Goal: Find specific page/section

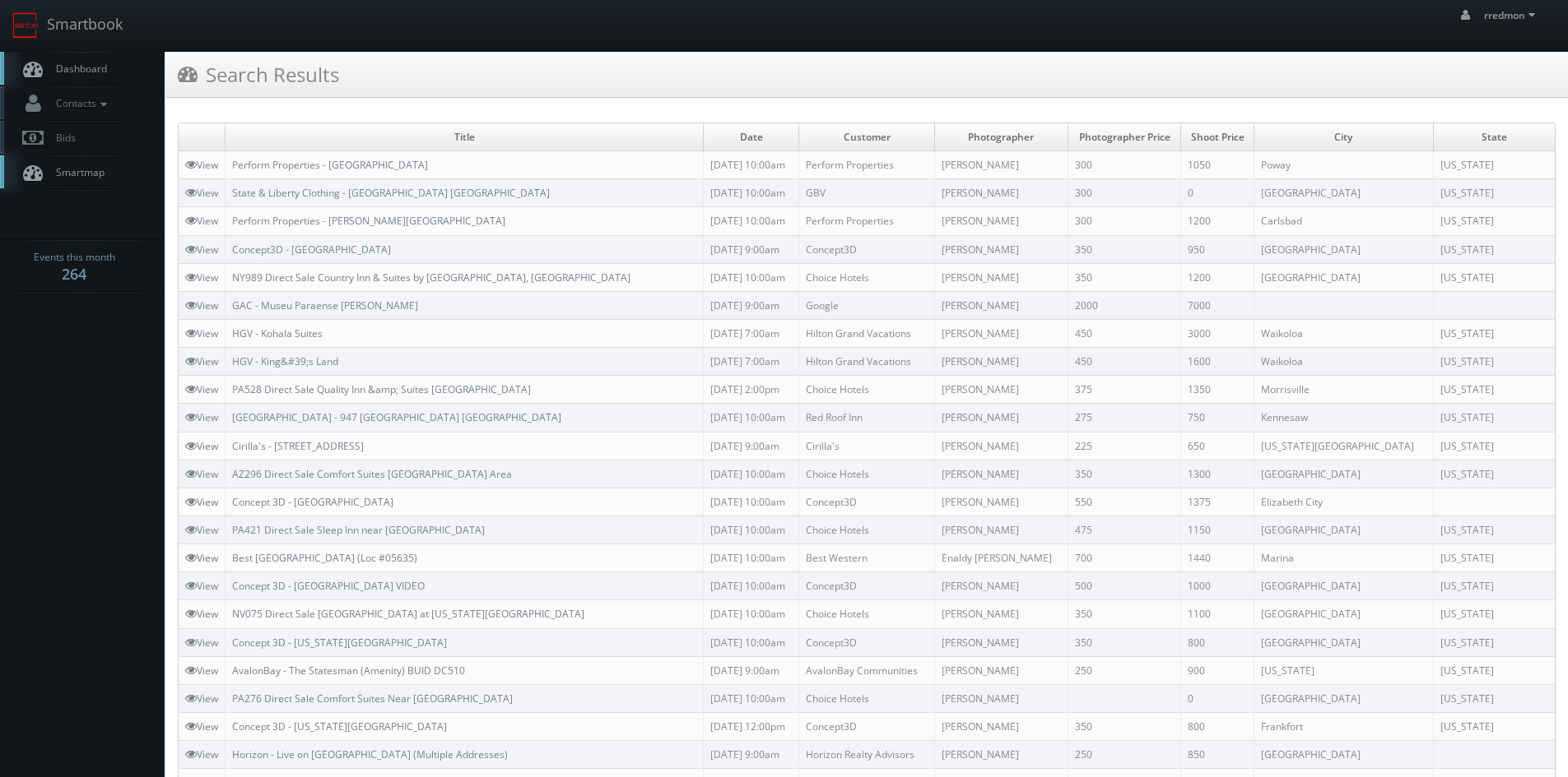
click at [112, 70] on link "Dashboard" at bounding box center [82, 69] width 165 height 33
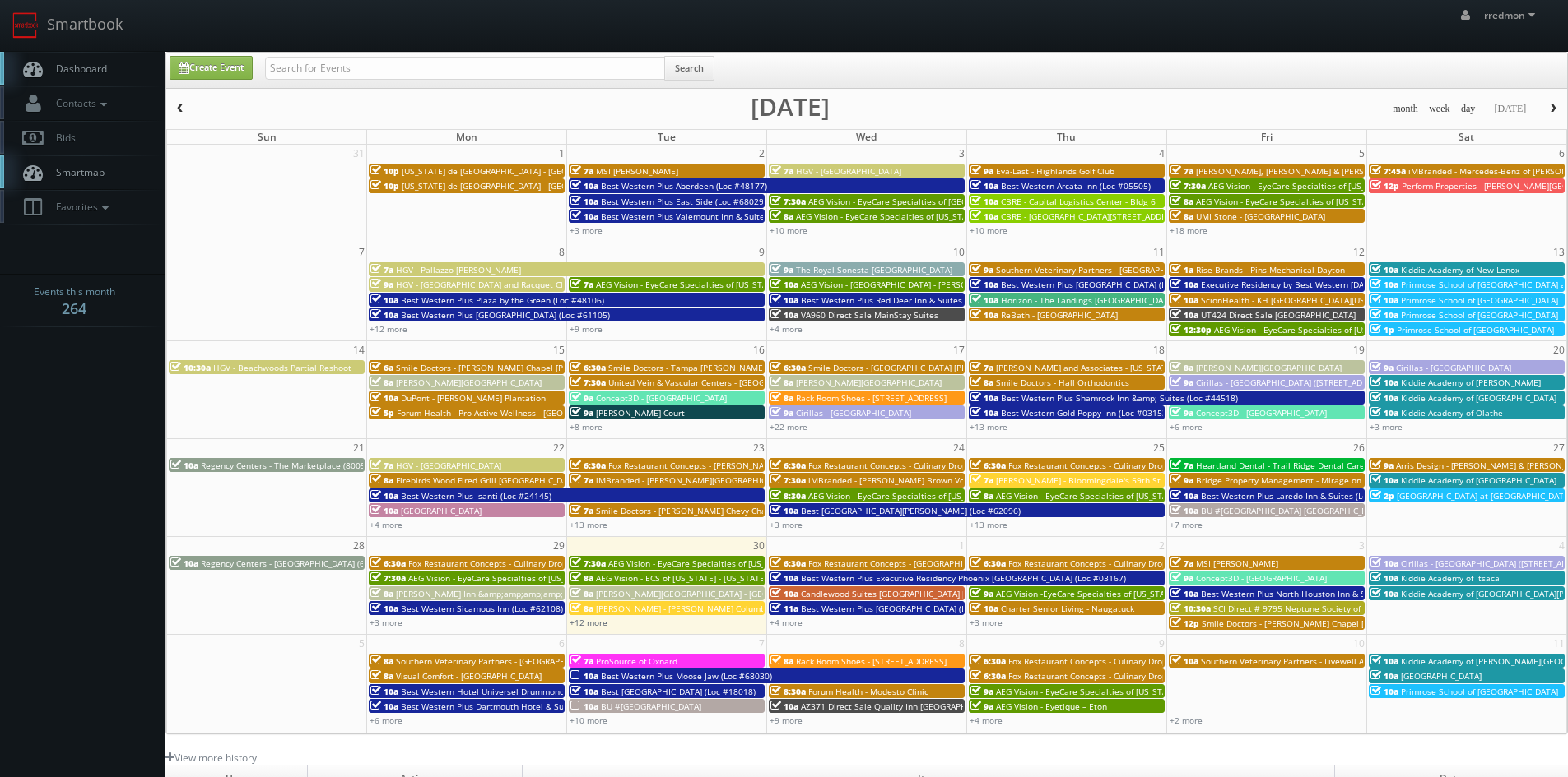
click at [600, 622] on link "+12 more" at bounding box center [588, 622] width 38 height 11
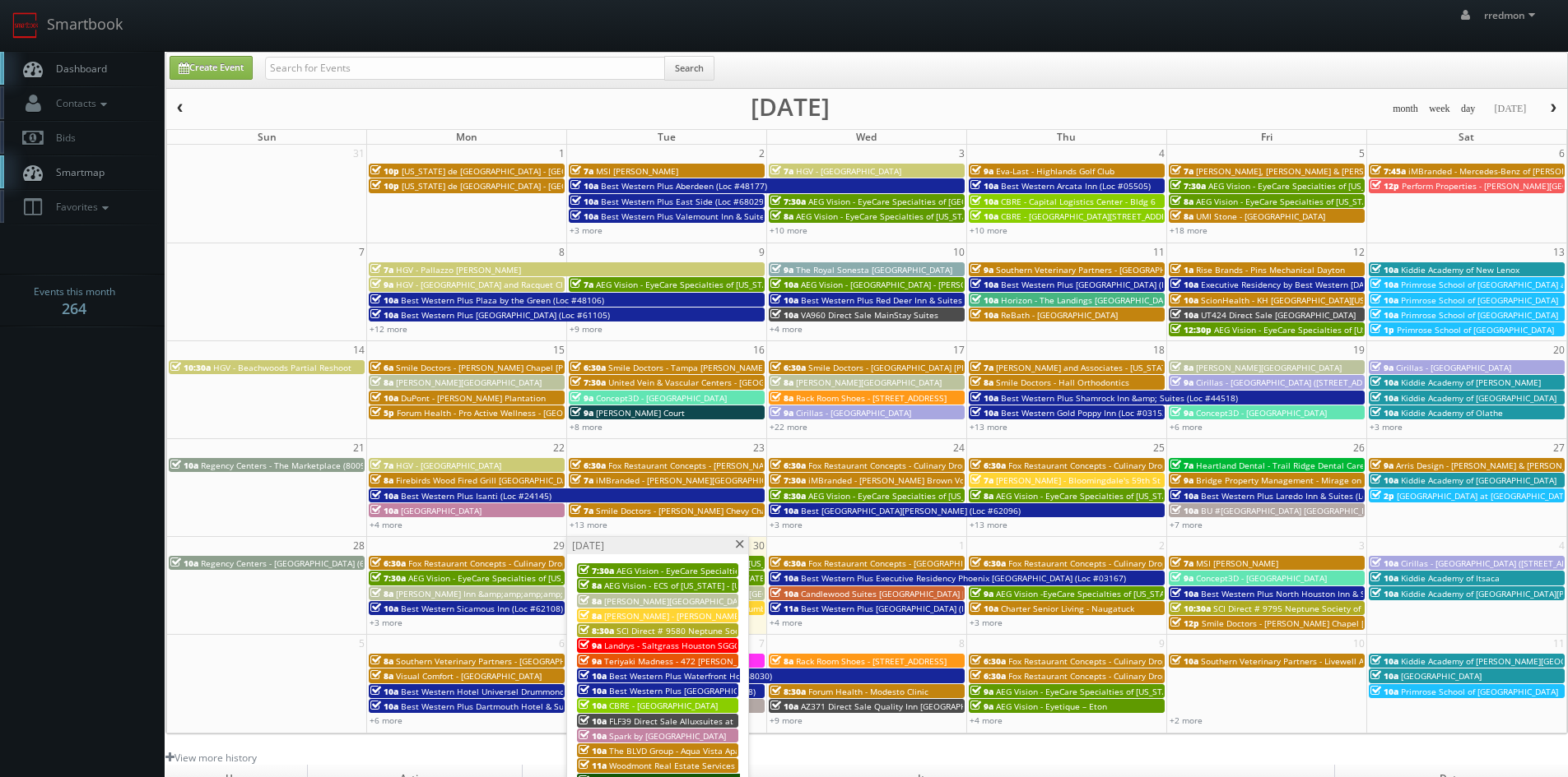
scroll to position [82, 0]
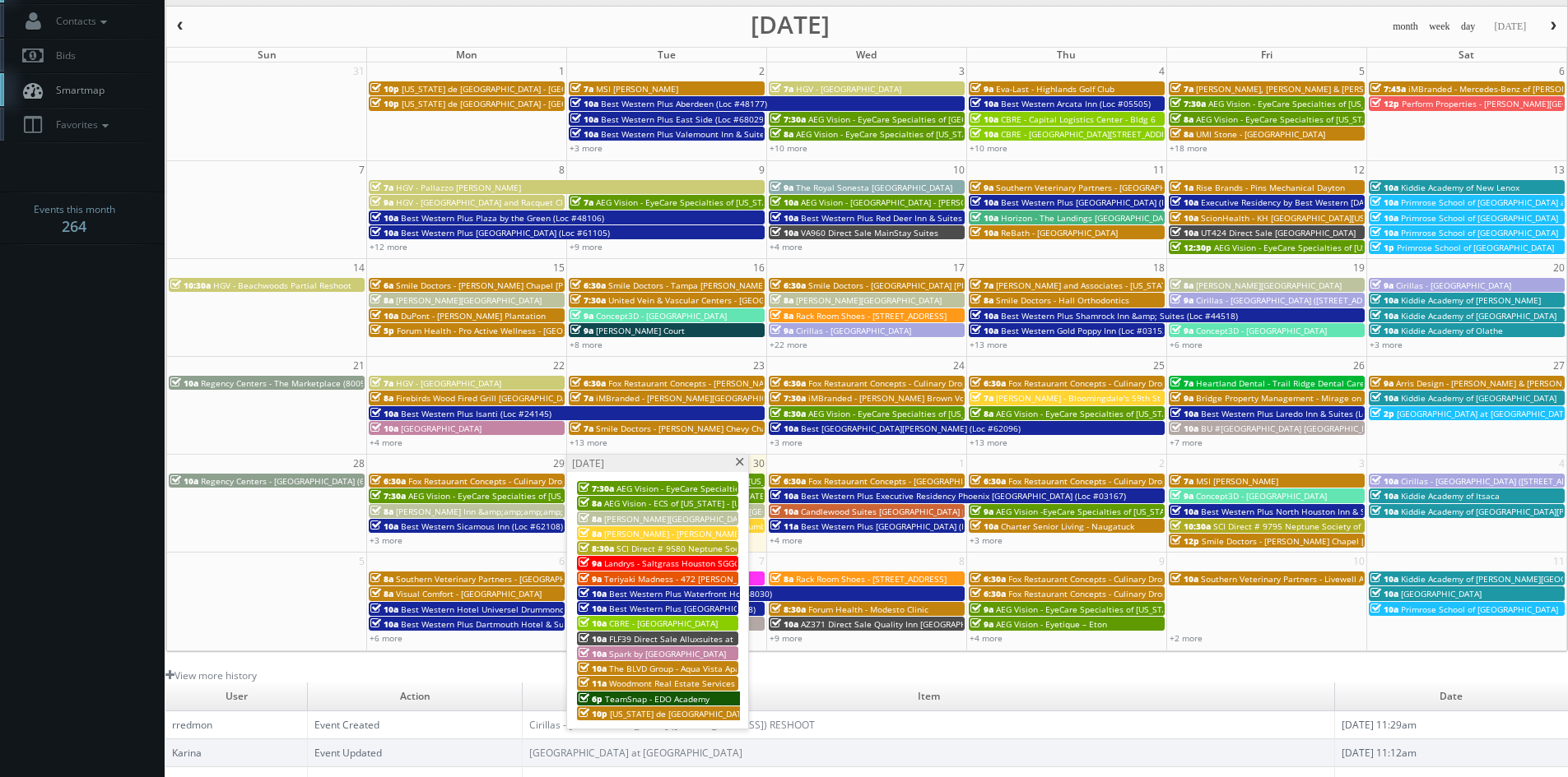
click at [737, 465] on span at bounding box center [740, 463] width 11 height 9
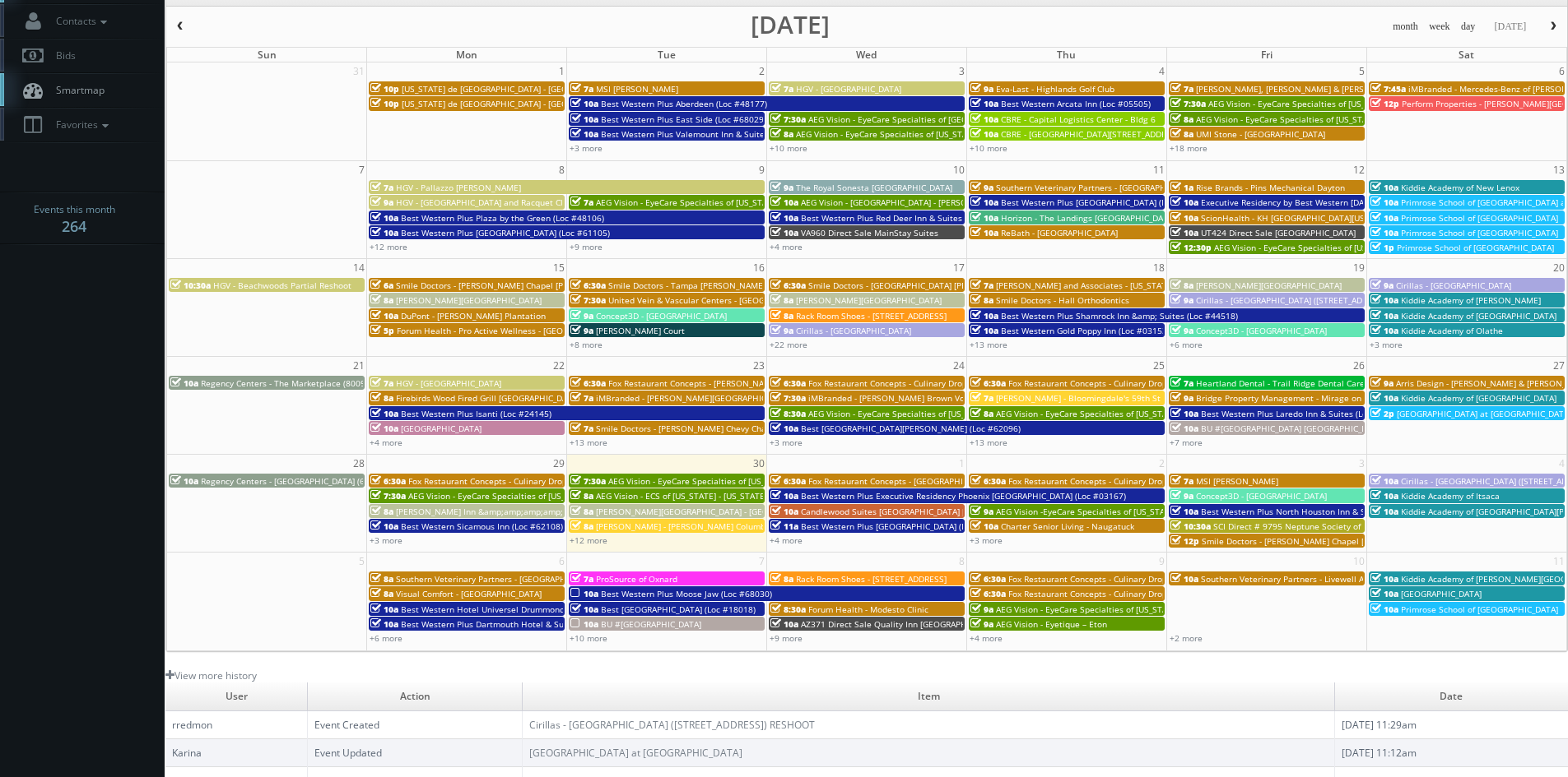
scroll to position [0, 0]
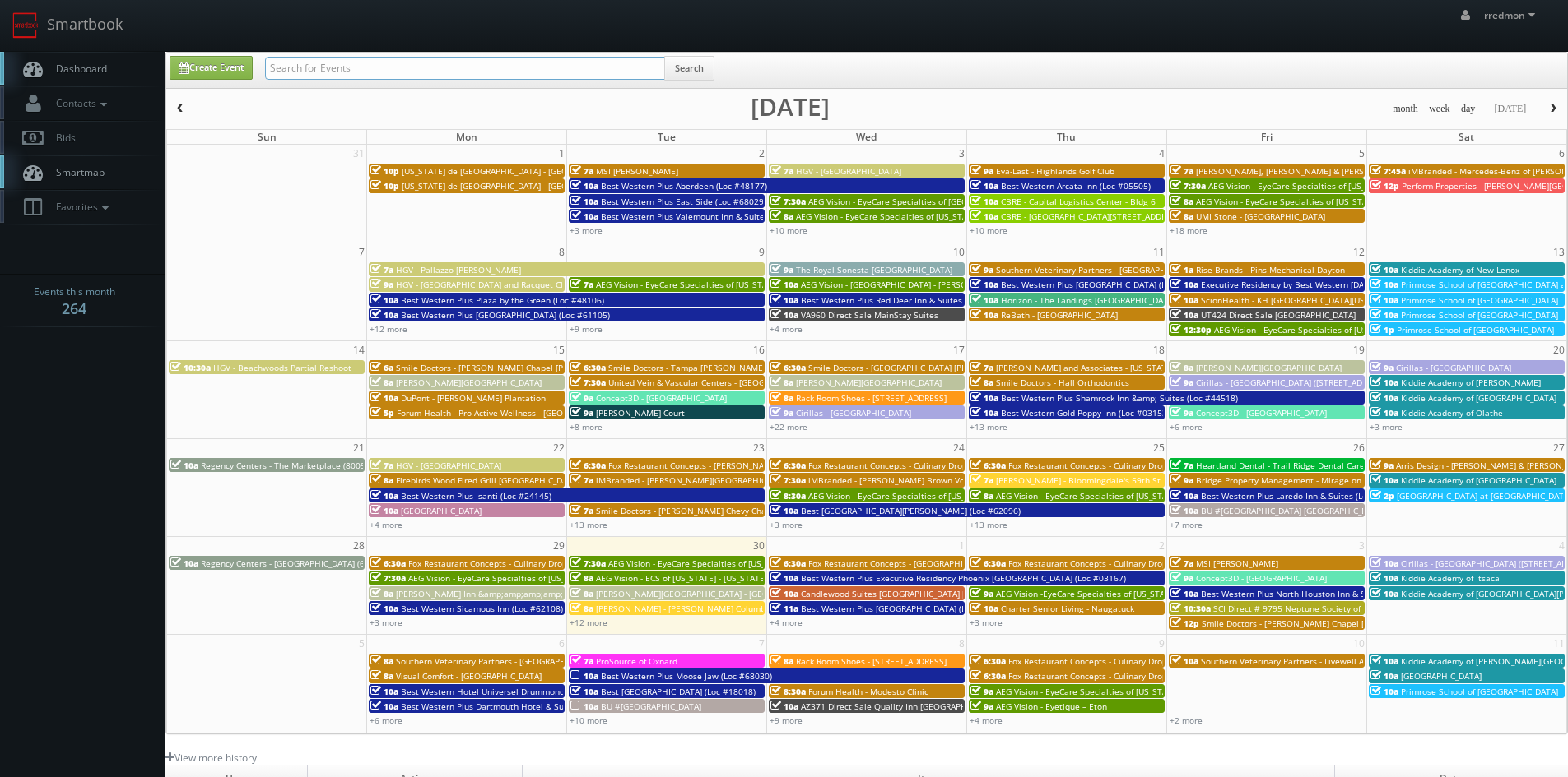
click at [403, 71] on input "text" at bounding box center [465, 69] width 400 height 23
type input "woodmont"
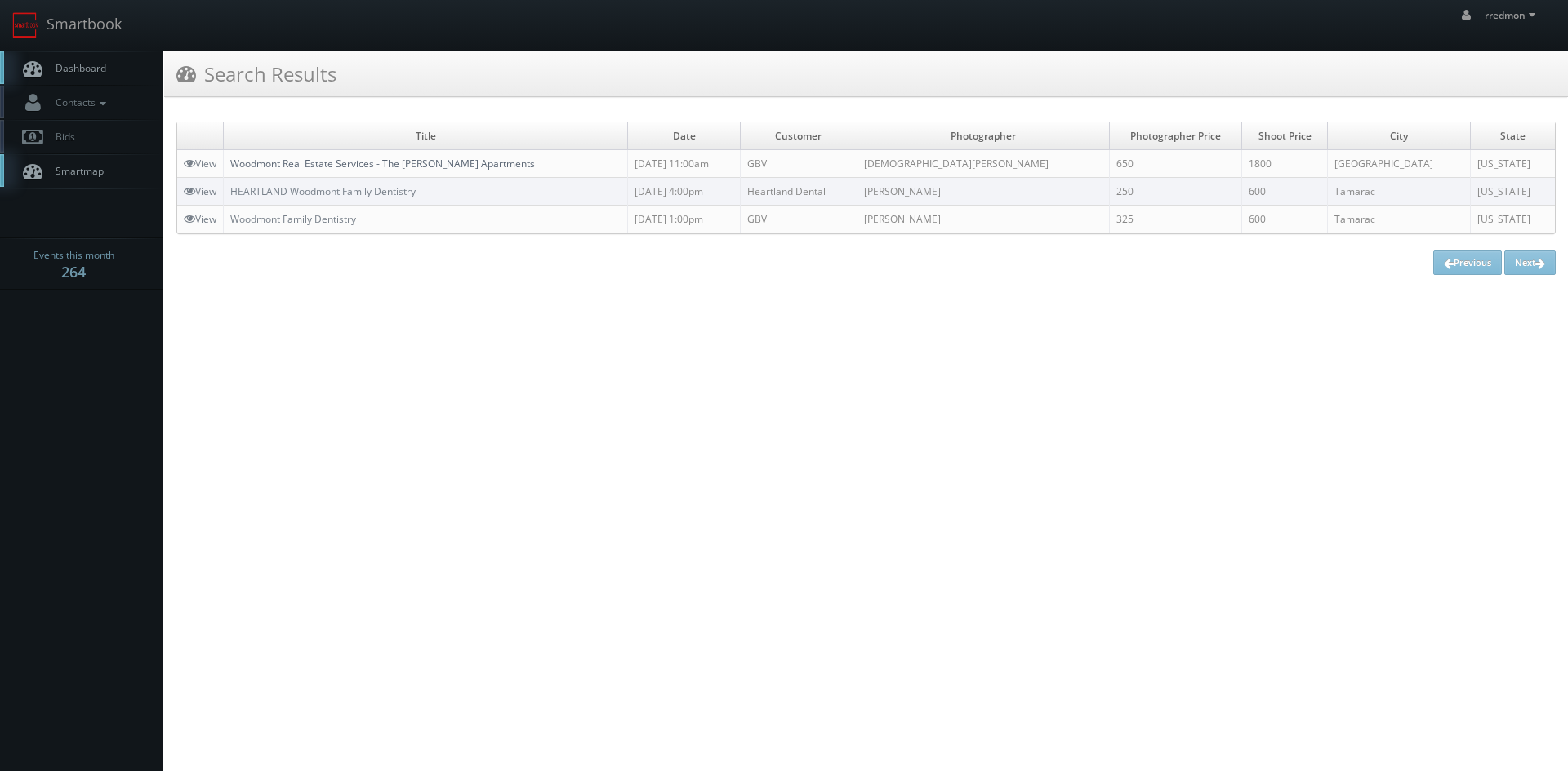
click at [421, 162] on link "Woodmont Real Estate Services - The Milton Apartments" at bounding box center [383, 163] width 305 height 14
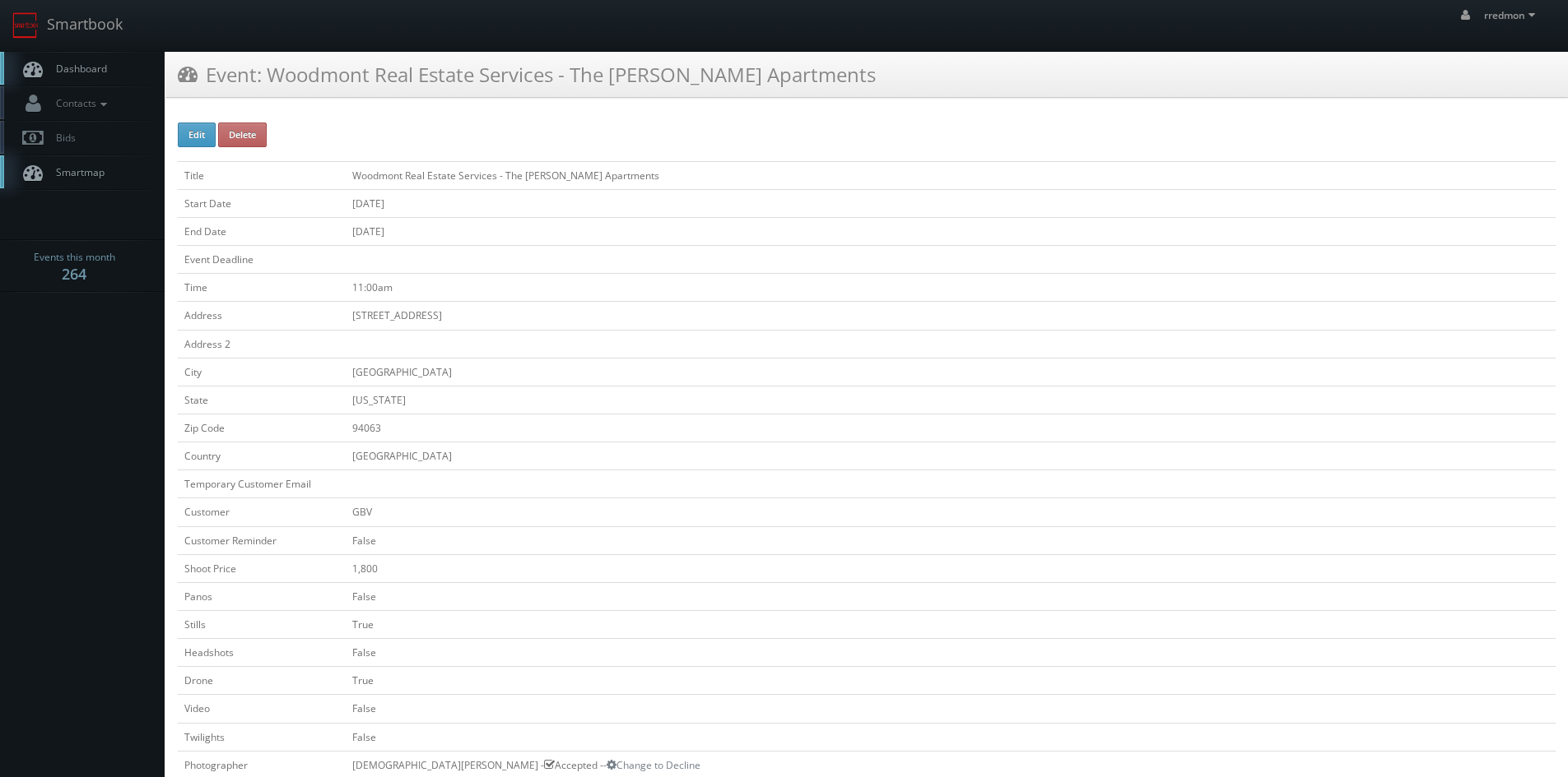
click at [102, 67] on span "Dashboard" at bounding box center [77, 69] width 59 height 14
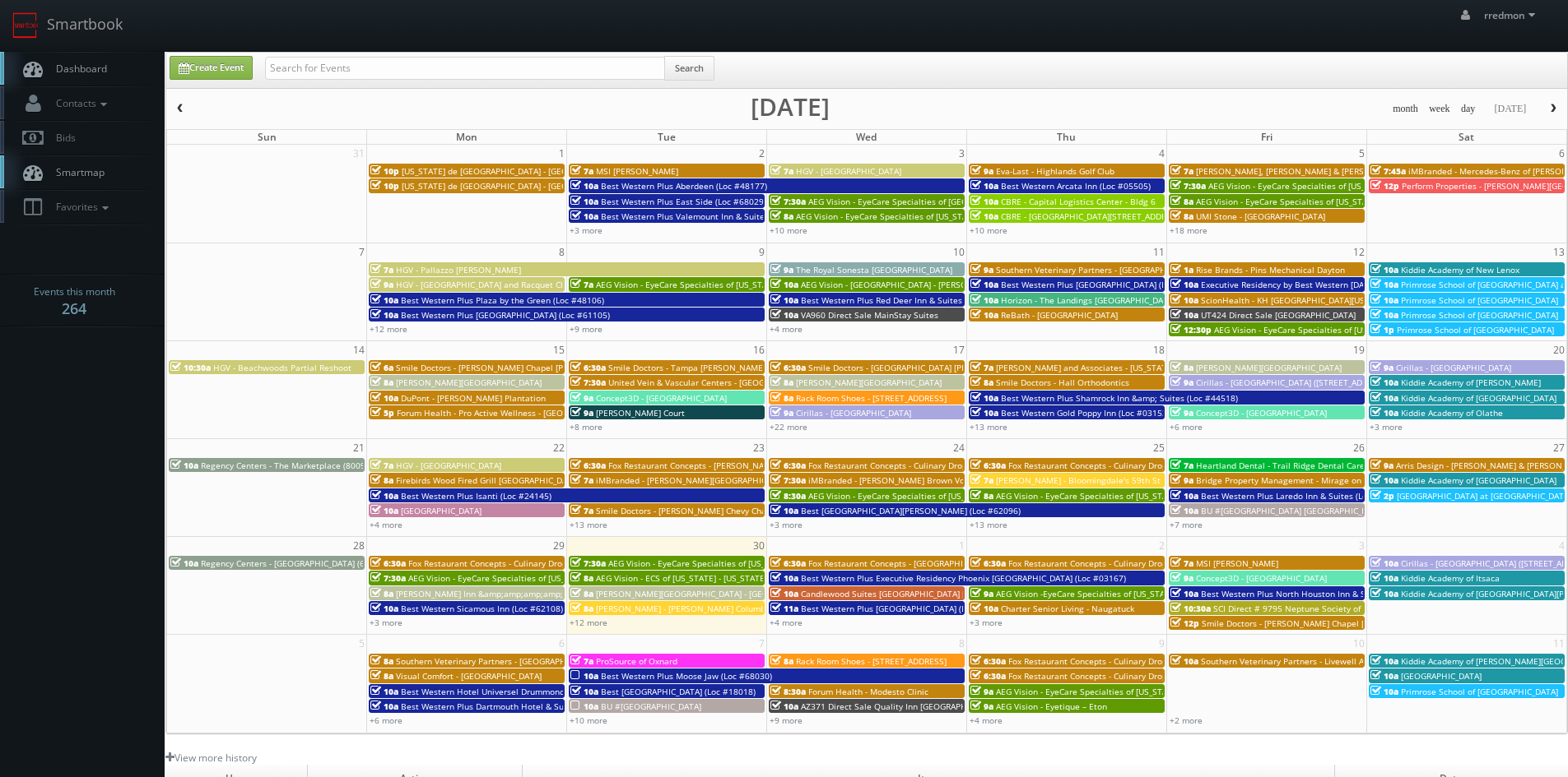
scroll to position [82, 0]
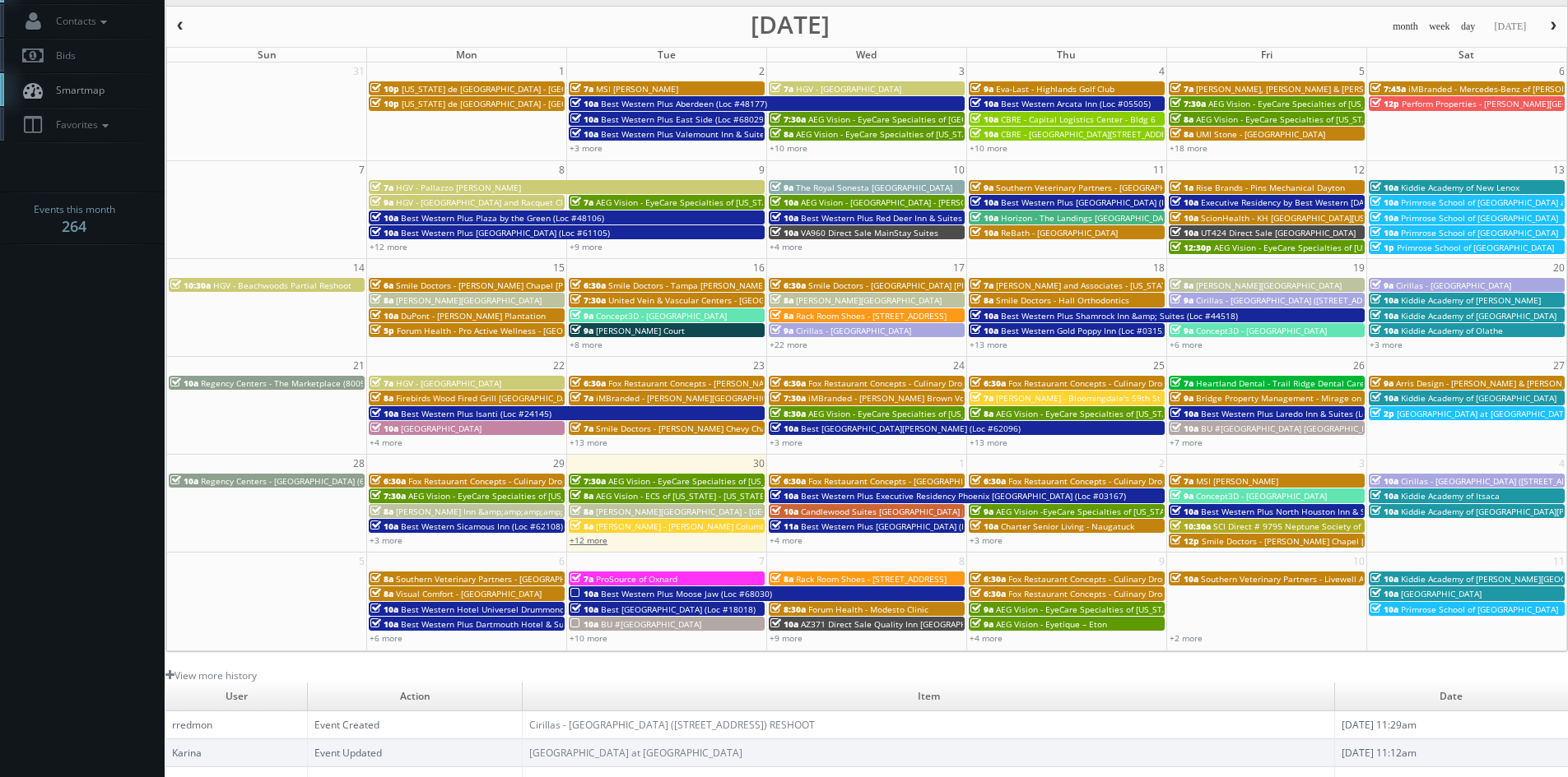
click at [597, 545] on link "+12 more" at bounding box center [588, 540] width 38 height 11
